Goal: Task Accomplishment & Management: Use online tool/utility

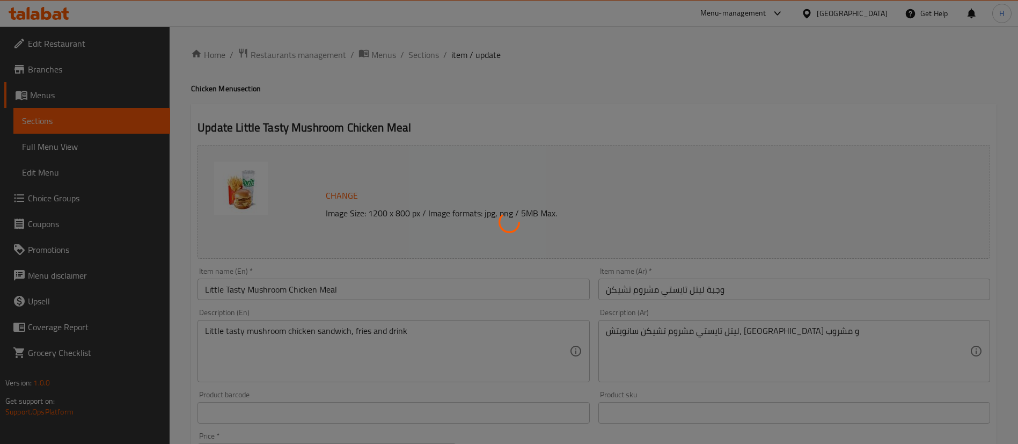
type input "إختيارك من الحجم:"
type input "1"
type input "إكستراس"
type input "0"
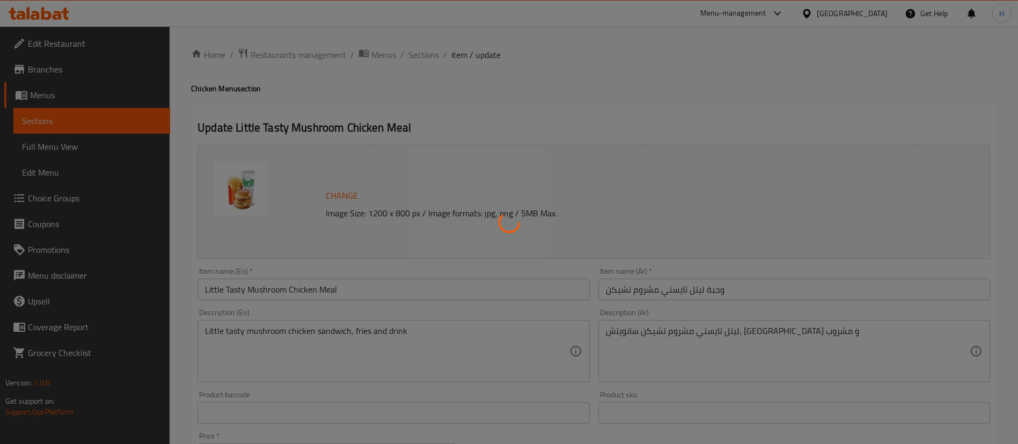
type input "2"
type input "إختر المشروب"
type input "1"
type input "اختيارك من:"
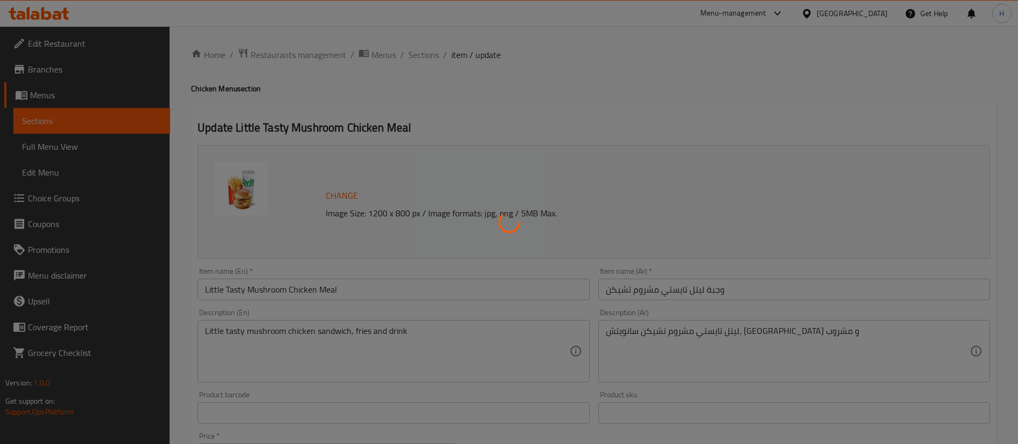
type input "1"
